Goal: Transaction & Acquisition: Purchase product/service

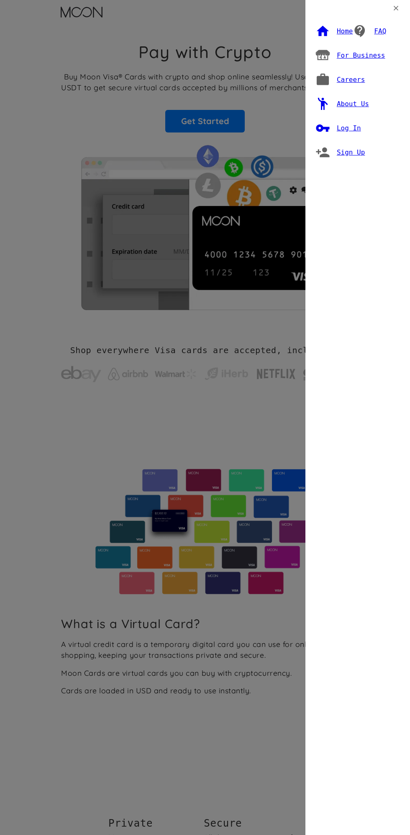
click at [354, 130] on div "Log In" at bounding box center [348, 128] width 24 height 8
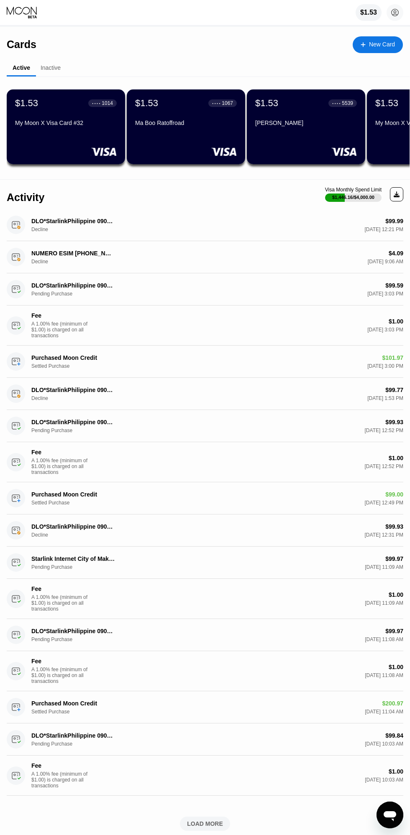
click at [364, 11] on div "$1.53" at bounding box center [368, 13] width 17 height 8
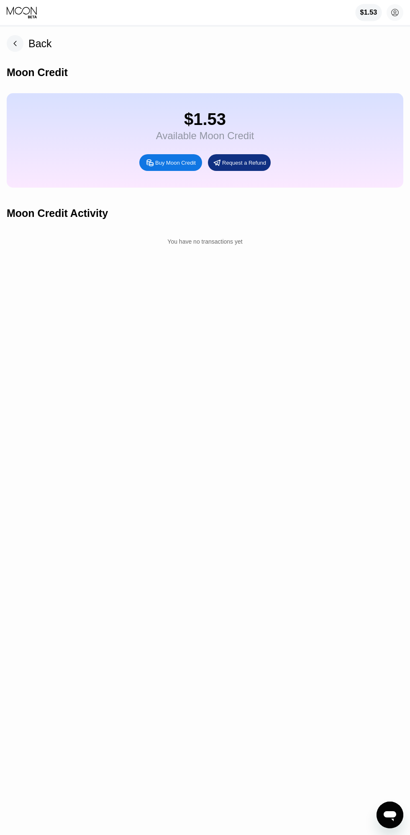
click at [160, 171] on div "Buy Moon Credit" at bounding box center [170, 162] width 63 height 17
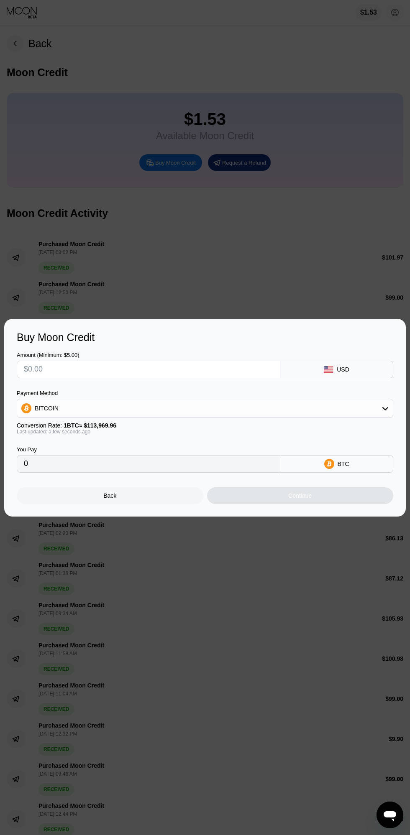
click at [126, 370] on input "text" at bounding box center [148, 369] width 249 height 17
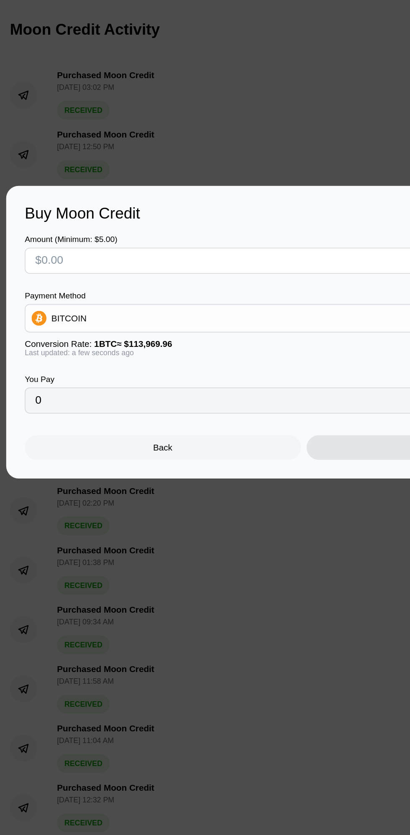
type input "$1"
type input "0.00000878"
type input "$100"
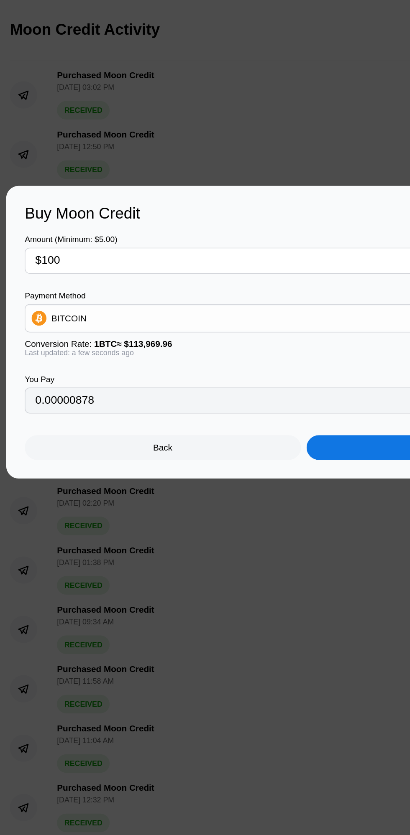
type input "0.00087743"
type input "$100"
click at [139, 404] on div "BITCOIN" at bounding box center [204, 408] width 375 height 17
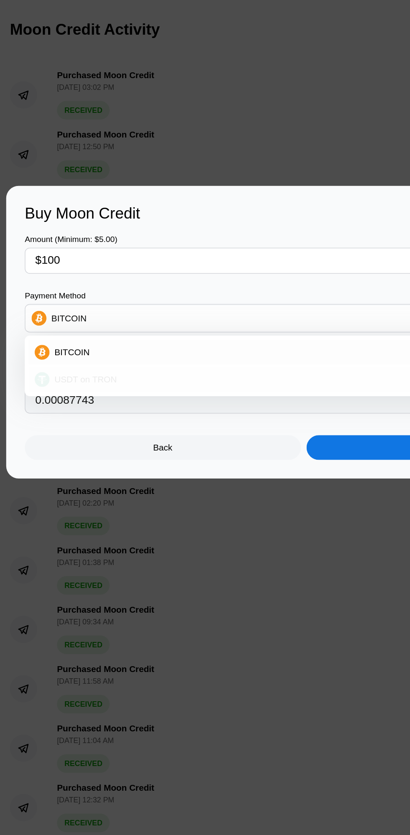
click at [129, 444] on div "USDT on TRON" at bounding box center [204, 449] width 371 height 17
type input "101.01"
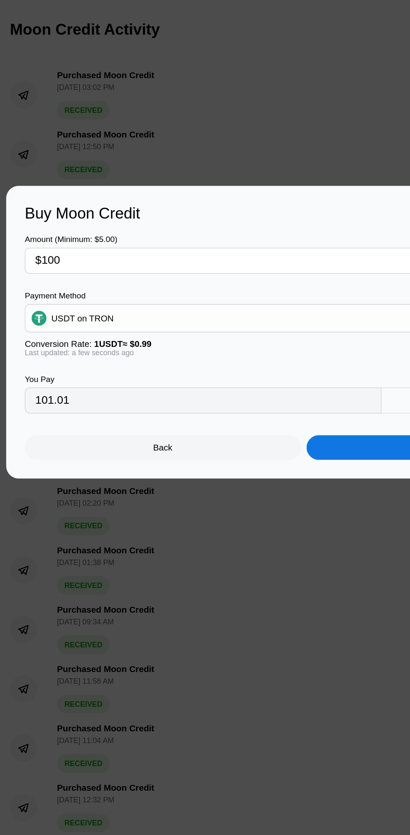
click at [122, 463] on input "101.01" at bounding box center [137, 464] width 227 height 17
click at [119, 361] on input "$100" at bounding box center [148, 369] width 249 height 17
type input "$1009"
type input "1019.19"
type input "$10099"
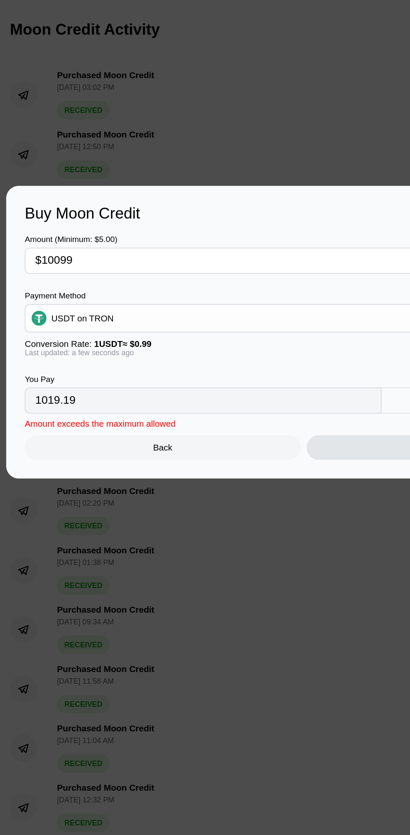
type input "10201.01"
type input "$1009"
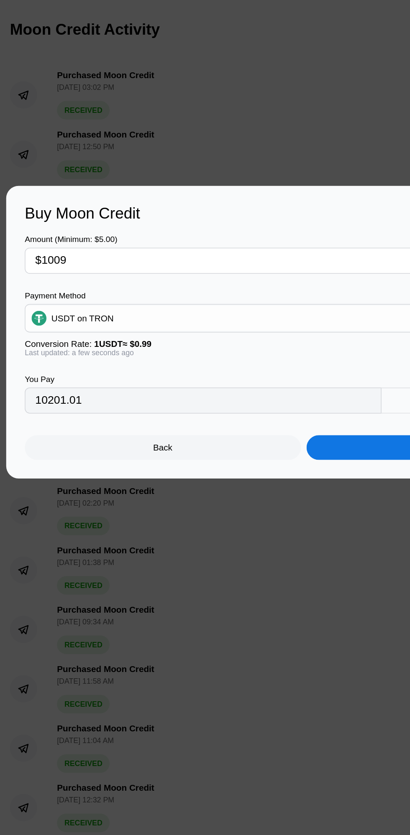
type input "1019.19"
type input "$100"
type input "101.01"
type input "$100.9"
type input "101.92"
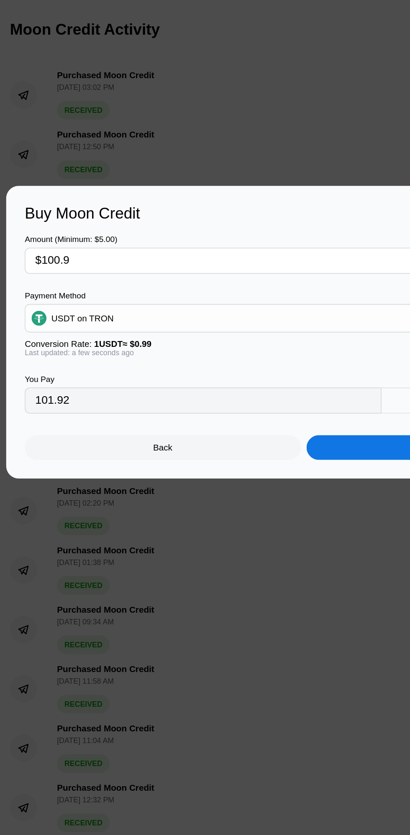
type input "$100.99"
type input "102.01"
type input "$100.9"
type input "101.92"
type input "$100.98"
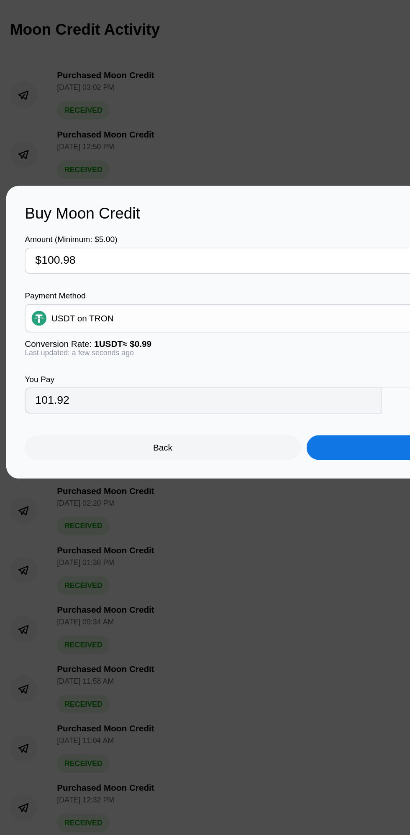
type input "102.00"
click at [244, 495] on div "Continue" at bounding box center [300, 495] width 186 height 17
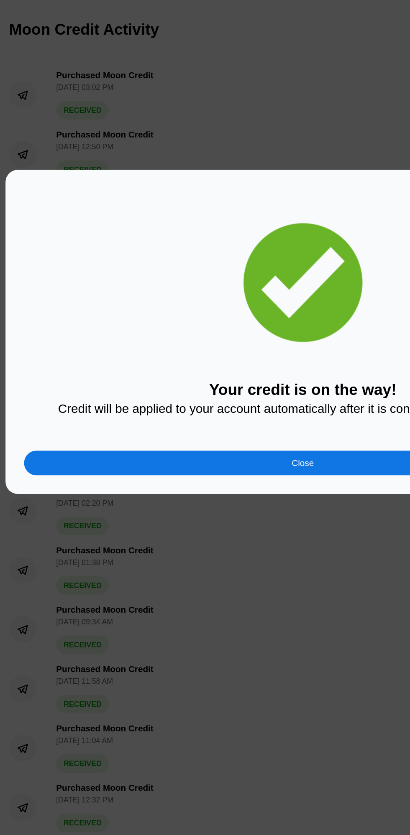
click at [138, 507] on div "Close" at bounding box center [205, 506] width 376 height 17
